Goal: Information Seeking & Learning: Learn about a topic

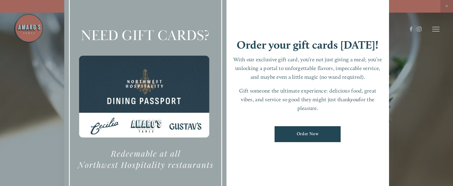
click at [426, 100] on div at bounding box center [226, 93] width 453 height 186
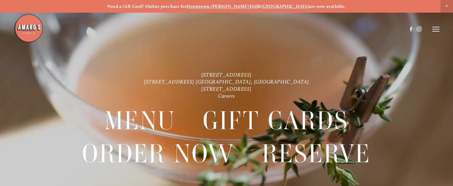
click at [435, 28] on icon at bounding box center [435, 28] width 7 height 5
click at [326, 30] on span "Menu" at bounding box center [327, 28] width 11 height 5
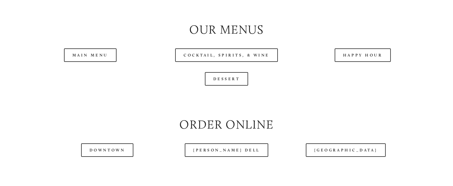
scroll to position [613, 0]
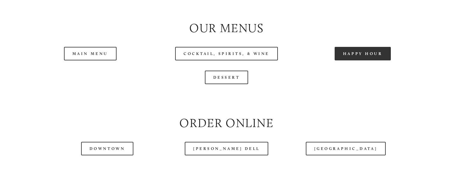
click at [346, 60] on link "Happy Hour" at bounding box center [363, 54] width 56 height 14
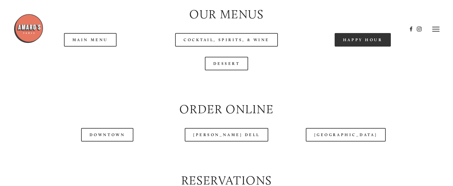
scroll to position [627, 0]
click at [367, 53] on header "Menu Order Now Visit Gallery 0" at bounding box center [227, 29] width 426 height 58
click at [356, 58] on header "Menu Order Now Visit Gallery 0" at bounding box center [227, 29] width 426 height 58
click at [347, 47] on link "Happy Hour" at bounding box center [363, 40] width 56 height 14
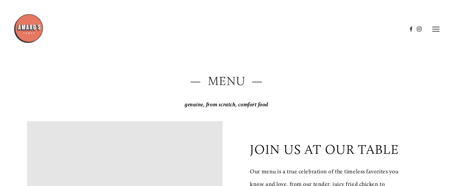
scroll to position [0, 0]
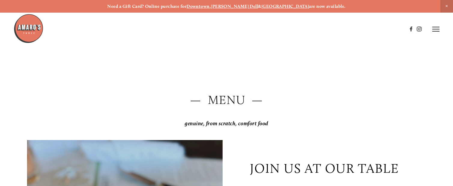
click at [435, 28] on icon at bounding box center [435, 28] width 7 height 5
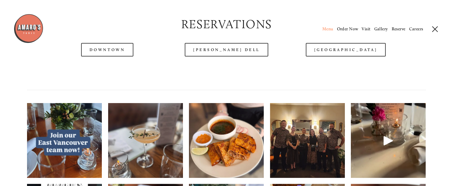
scroll to position [782, 0]
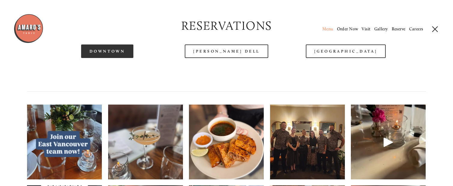
click at [100, 58] on link "Downtown" at bounding box center [107, 51] width 52 height 14
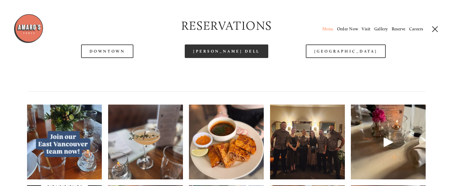
click at [235, 58] on link "[PERSON_NAME] Dell" at bounding box center [226, 51] width 83 height 14
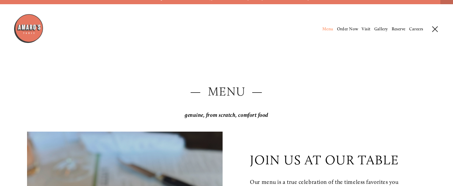
scroll to position [0, 0]
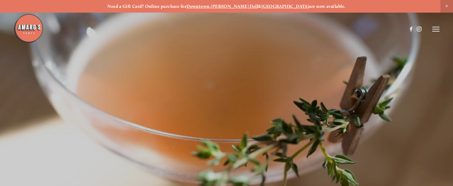
scroll to position [12, 0]
